Goal: Task Accomplishment & Management: Manage account settings

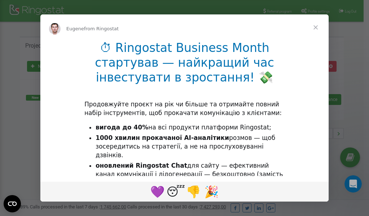
click at [149, 151] on li "1000 хвилин прокачаної AI-аналітики розмов — щоб зосередитись на стратегії, а н…" at bounding box center [190, 147] width 189 height 26
click at [315, 9] on div "Intercom messenger" at bounding box center [184, 108] width 369 height 216
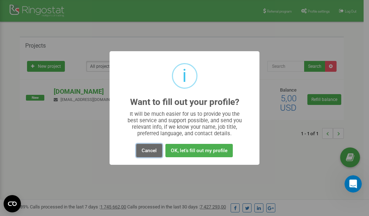
click at [149, 150] on button "Cancel" at bounding box center [149, 150] width 26 height 13
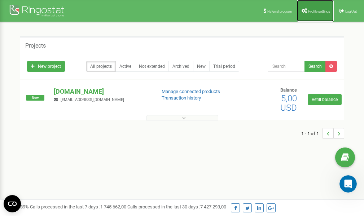
click at [313, 8] on link "Profile settings" at bounding box center [315, 11] width 37 height 22
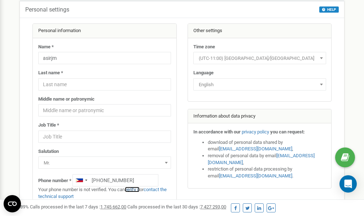
click at [138, 189] on link "verify it" at bounding box center [132, 189] width 15 height 5
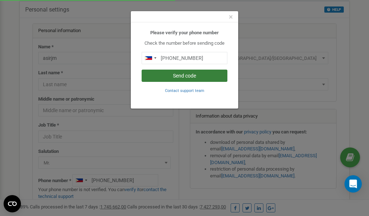
click at [180, 77] on button "Send code" at bounding box center [185, 76] width 86 height 12
